Goal: Task Accomplishment & Management: Use online tool/utility

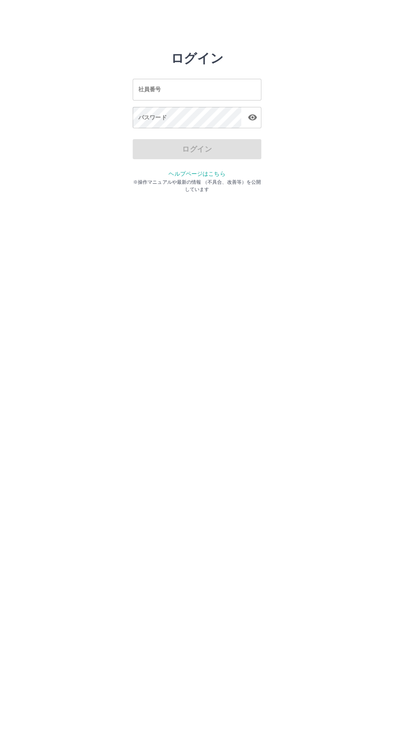
click at [212, 87] on input "社員番号" at bounding box center [197, 89] width 129 height 21
type input "*******"
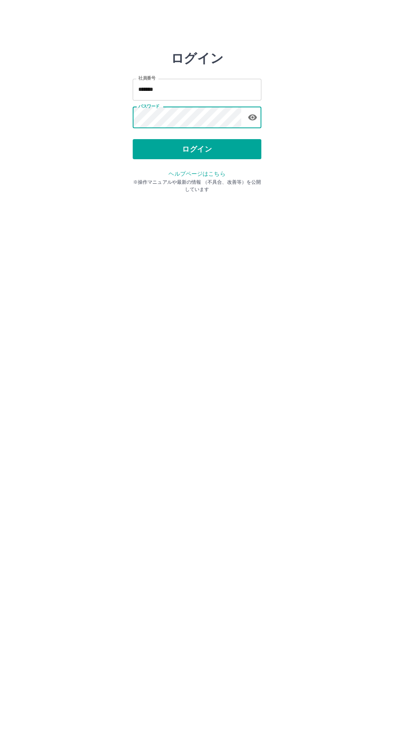
click at [208, 150] on button "ログイン" at bounding box center [197, 149] width 129 height 20
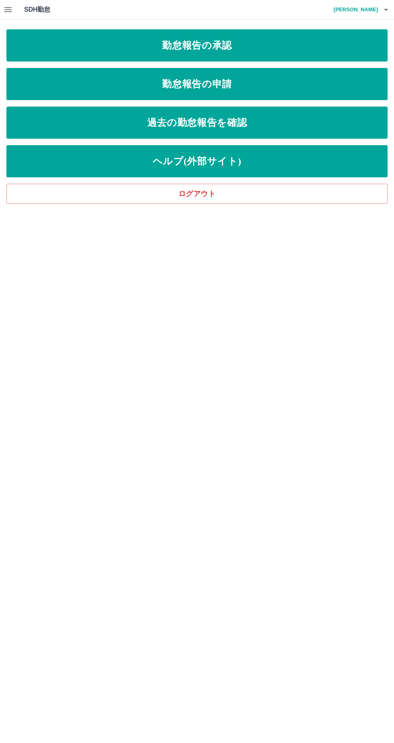
click at [220, 74] on link "勤怠報告の申請" at bounding box center [196, 84] width 381 height 32
